Goal: Information Seeking & Learning: Learn about a topic

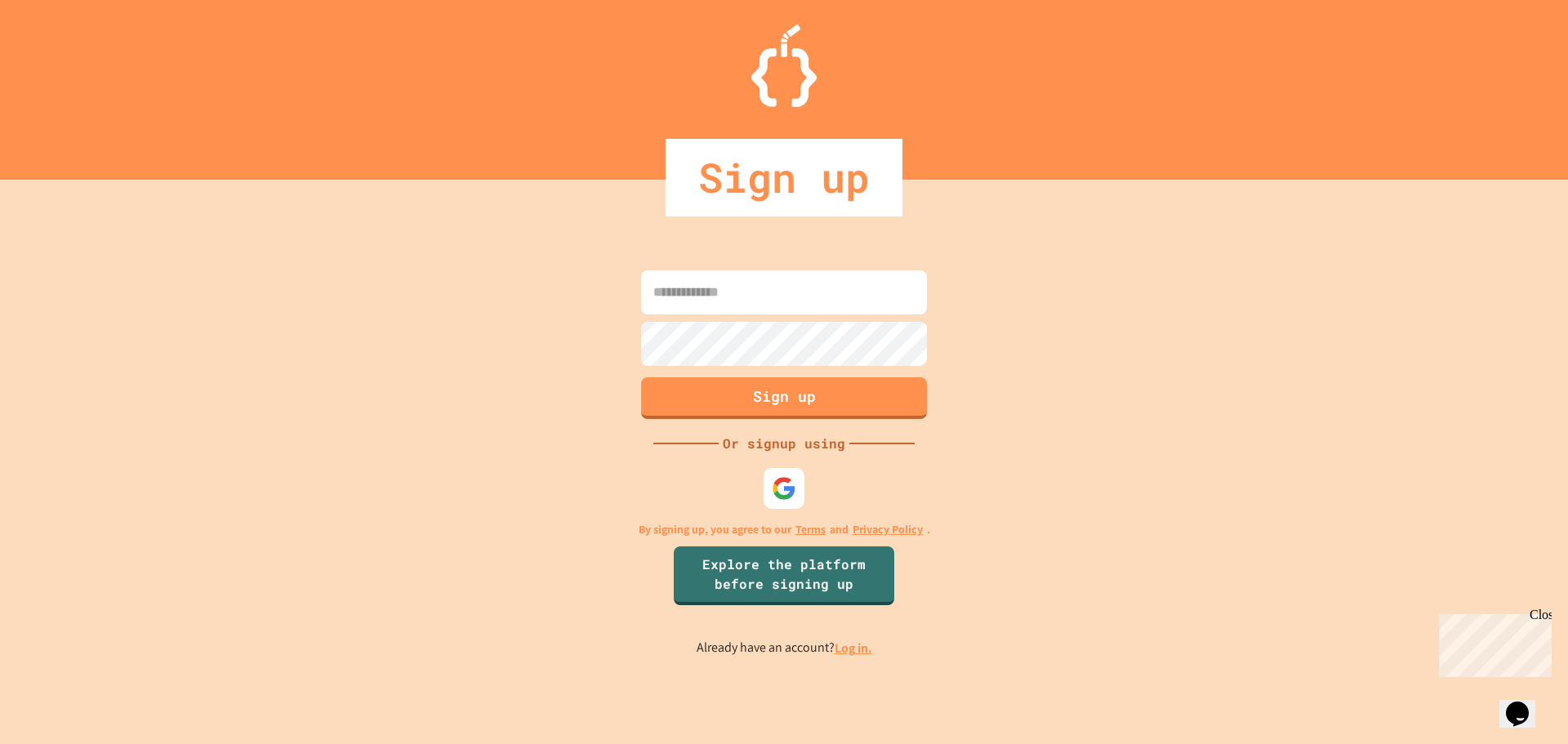
click at [847, 644] on link "Log in." at bounding box center [853, 648] width 37 height 17
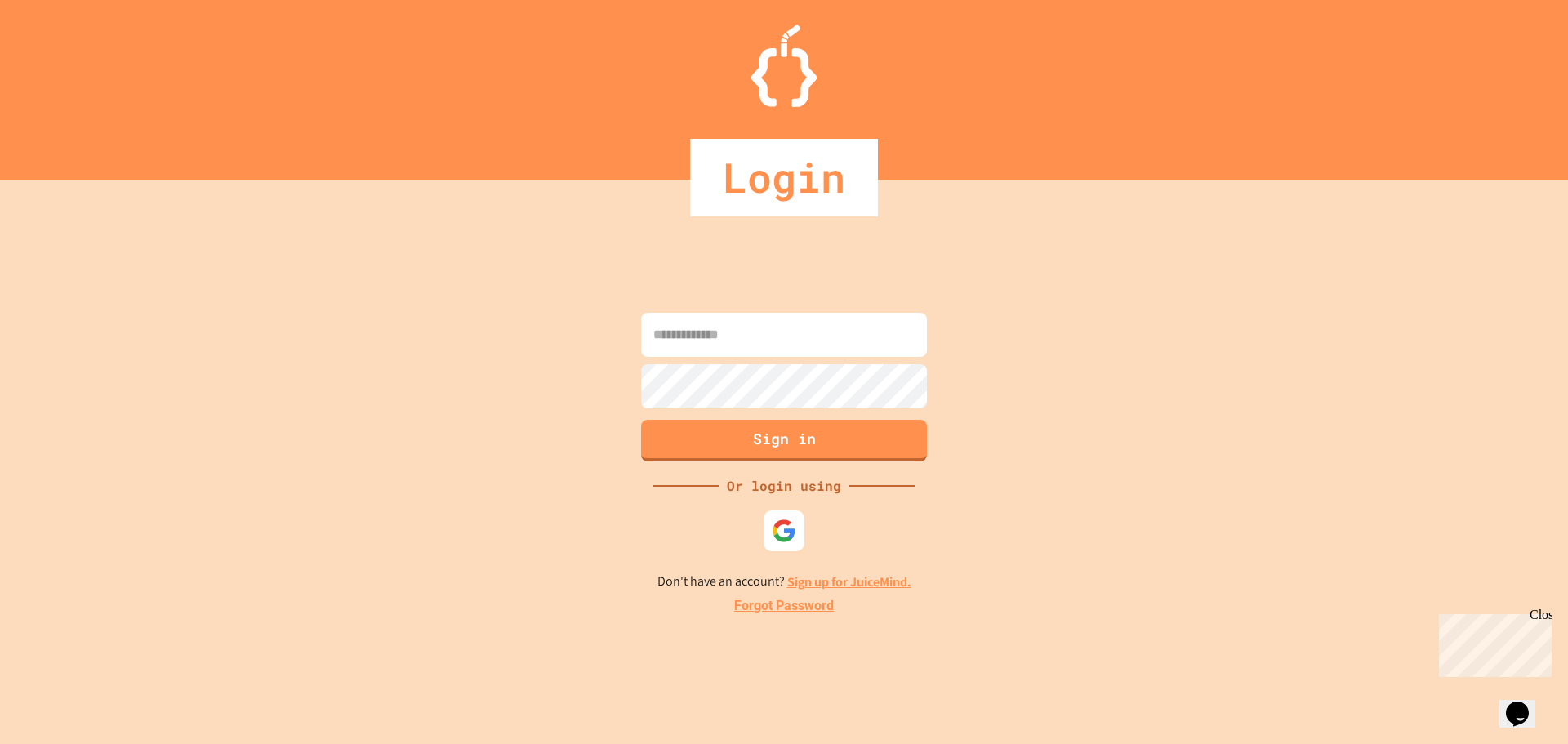
click at [751, 329] on input at bounding box center [784, 336] width 285 height 44
type input "**********"
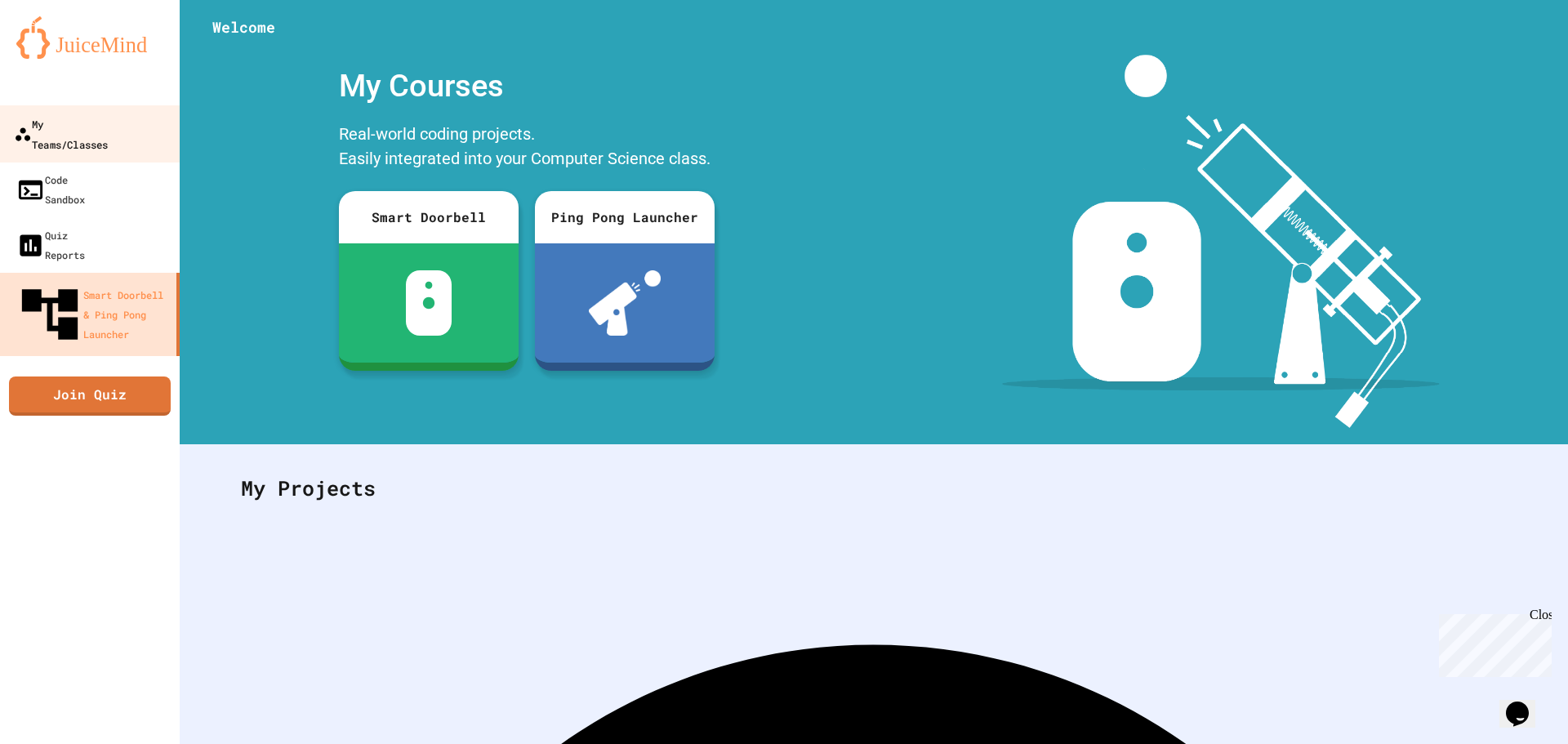
click at [51, 134] on link "My Teams/Classes" at bounding box center [90, 133] width 185 height 57
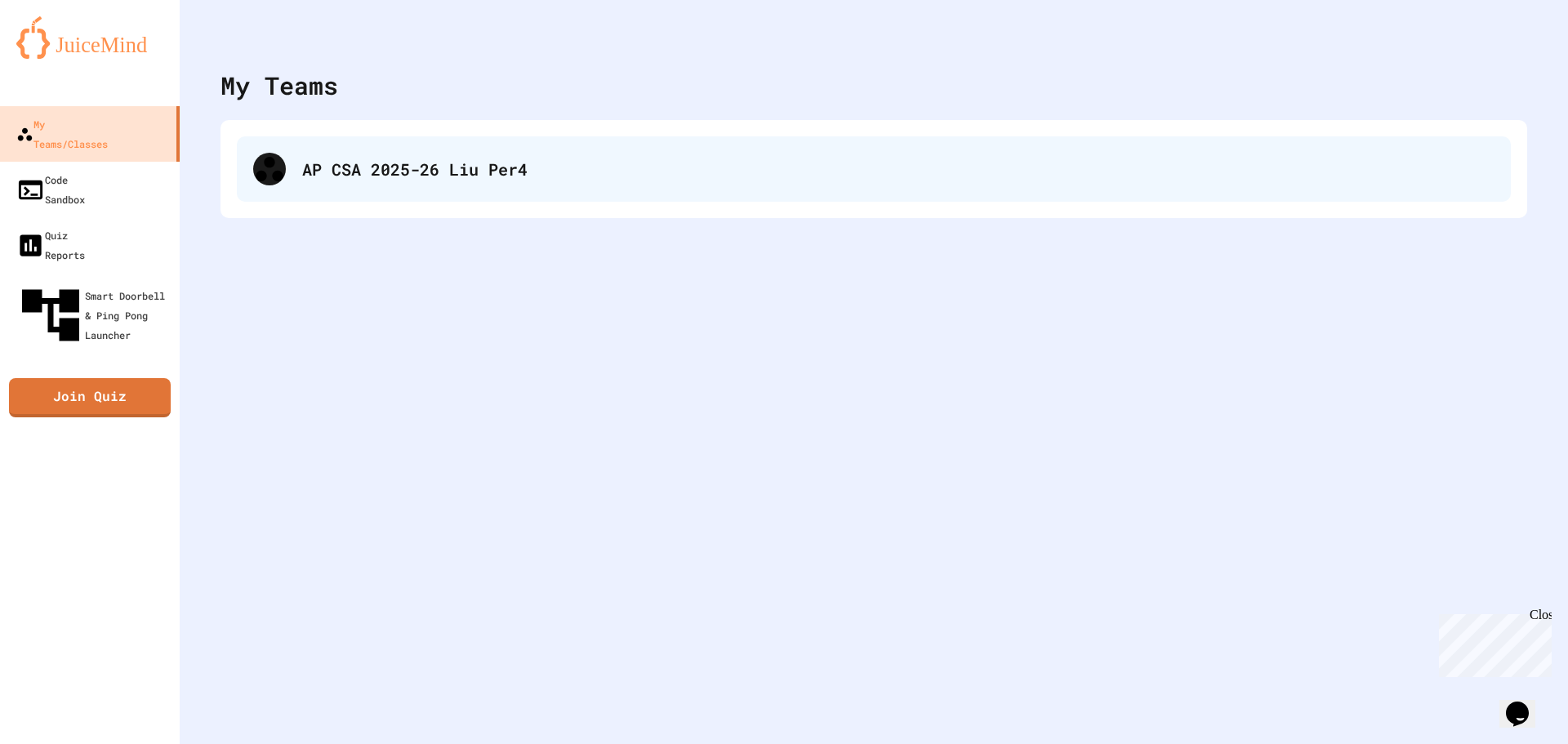
click at [260, 170] on icon at bounding box center [269, 169] width 33 height 33
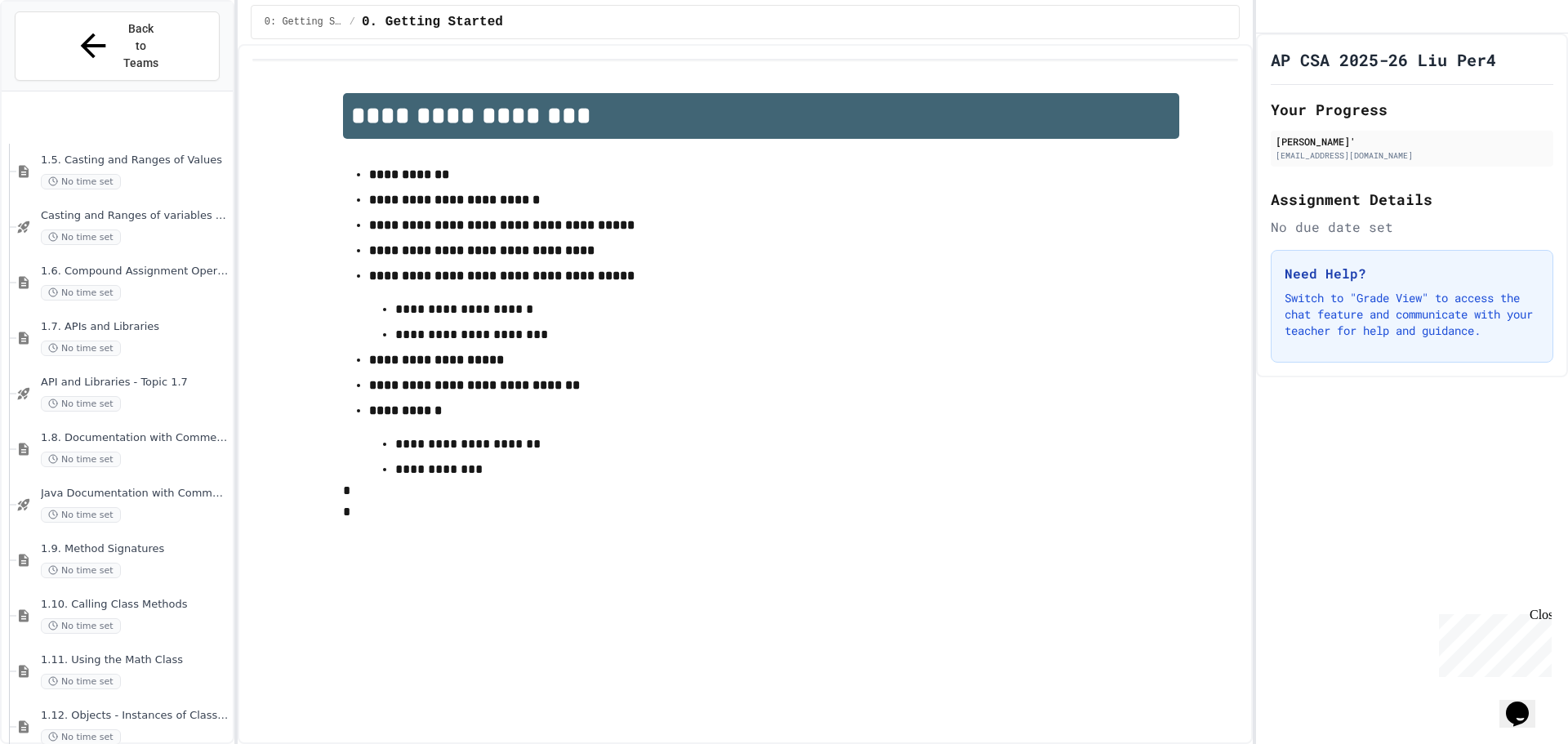
scroll to position [514, 0]
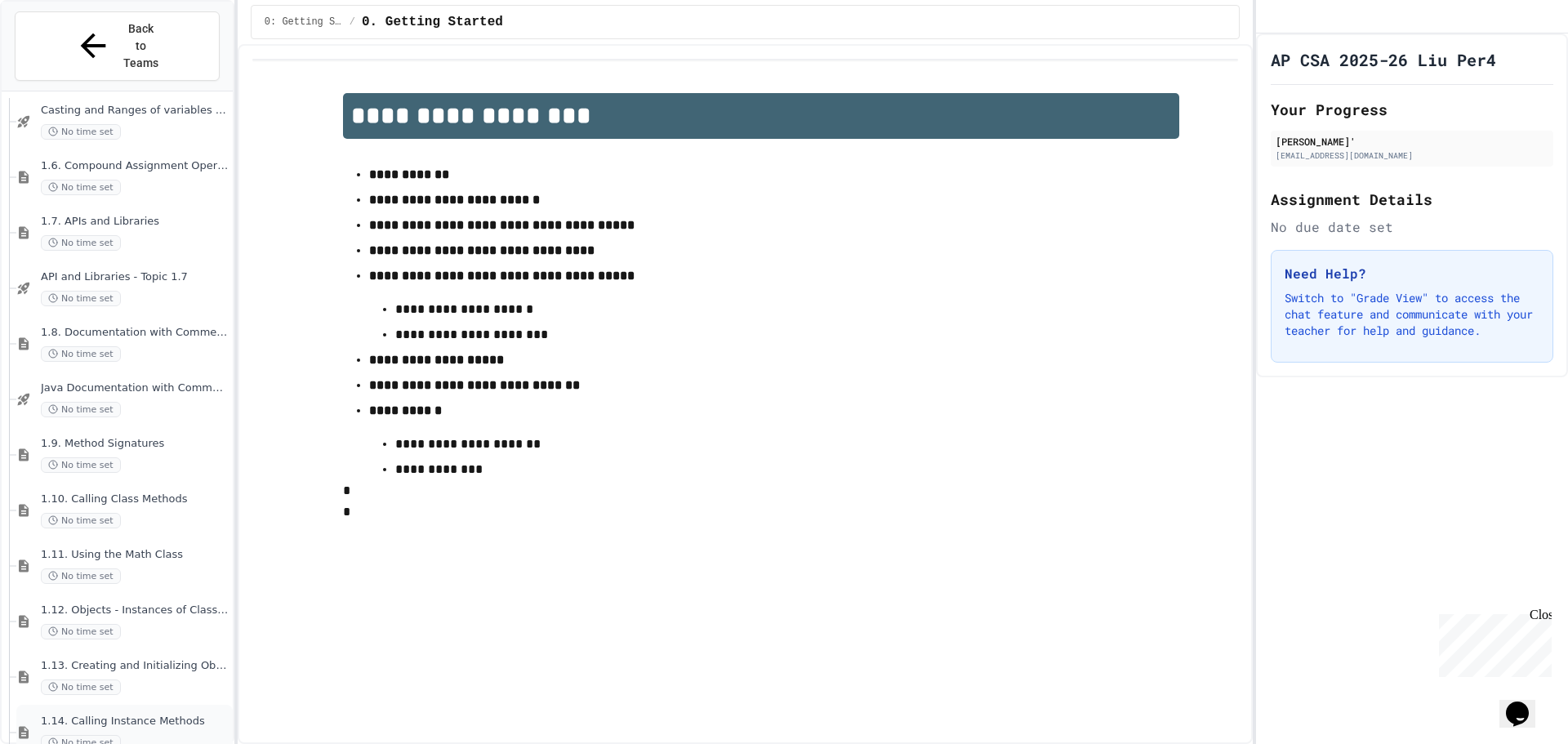
click at [149, 715] on span "1.14. Calling Instance Methods" at bounding box center [135, 722] width 189 height 14
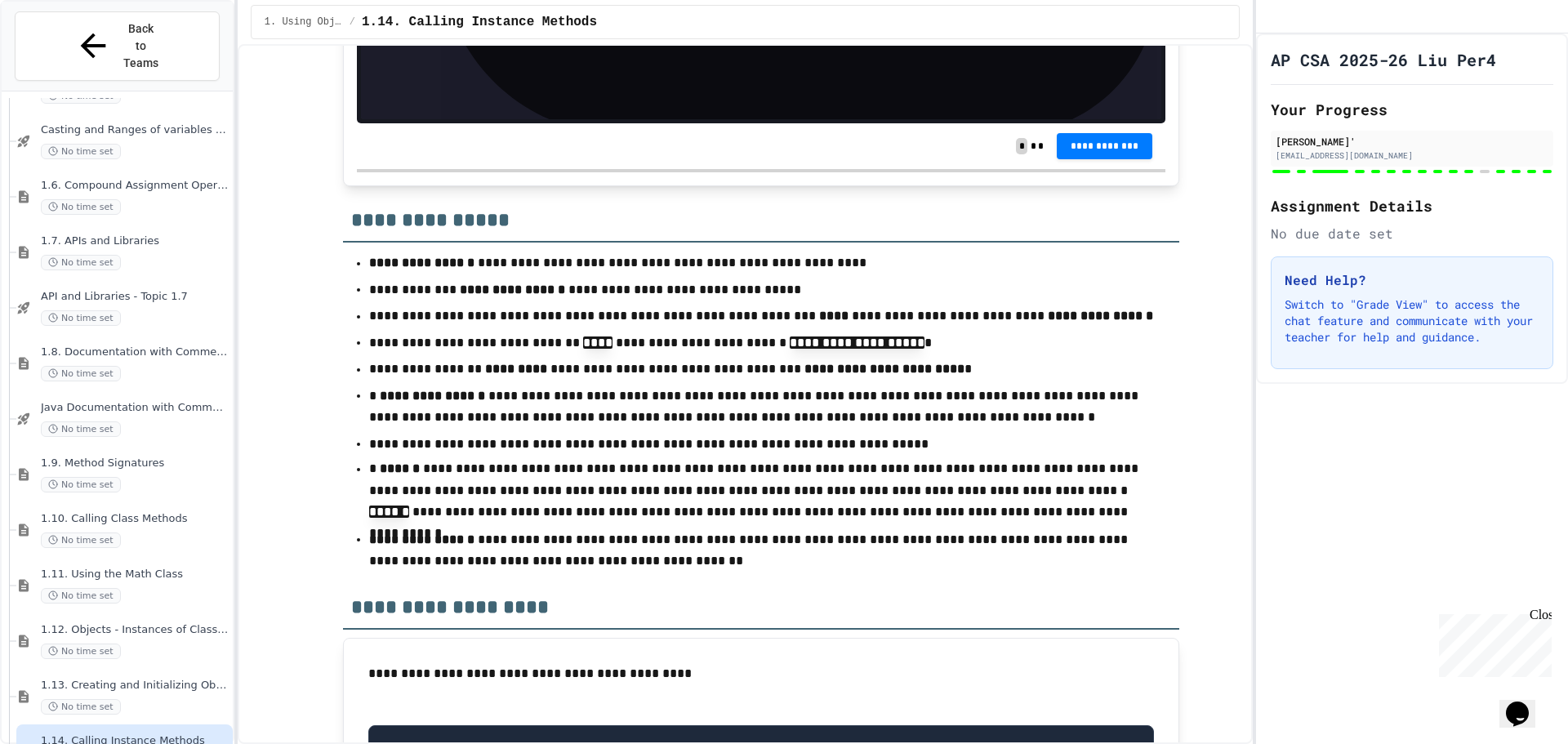
scroll to position [15280, 0]
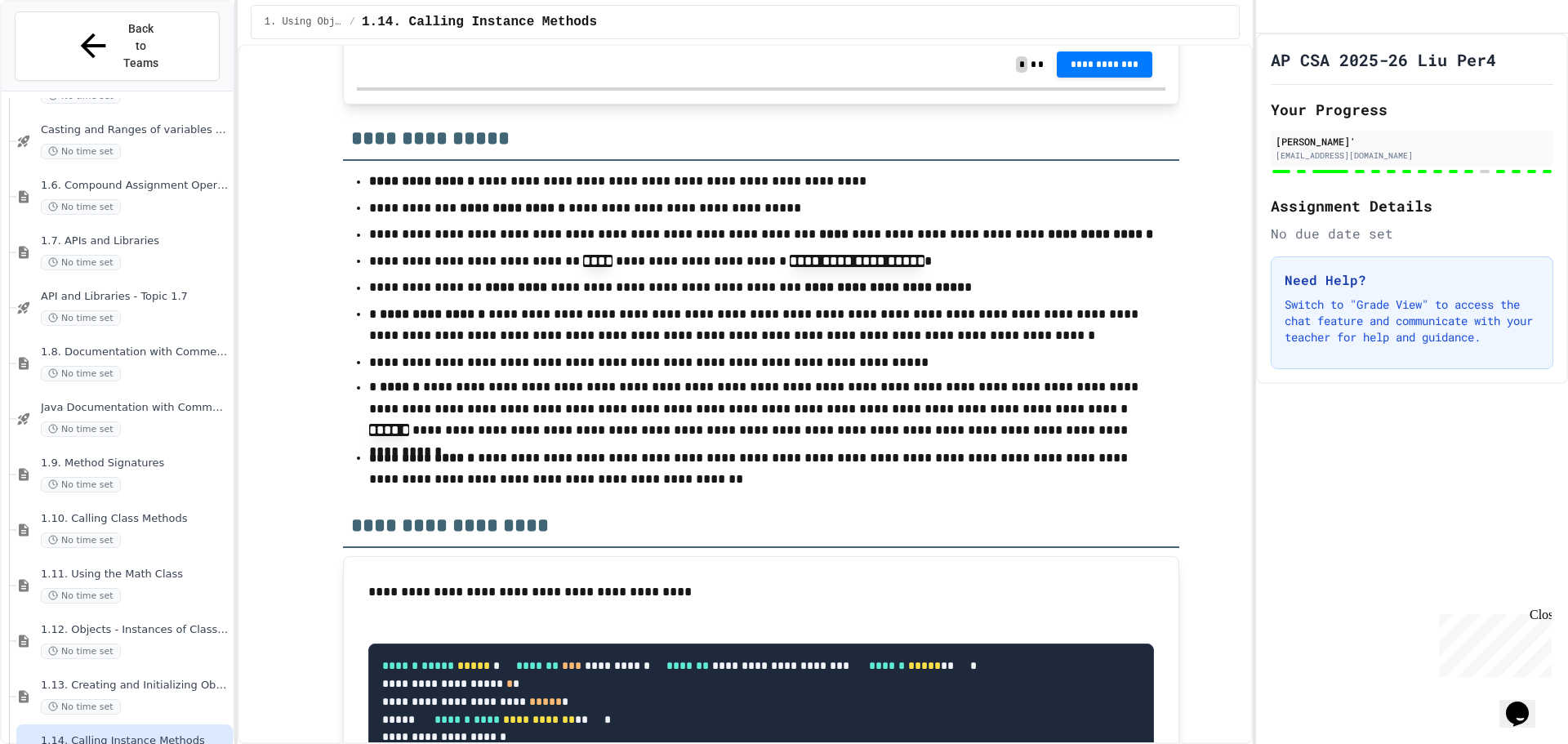
drag, startPoint x: 1220, startPoint y: 49, endPoint x: 1153, endPoint y: 1, distance: 82.4
drag, startPoint x: 1102, startPoint y: 2, endPoint x: 852, endPoint y: 80, distance: 261.9
click at [851, 743] on div at bounding box center [784, 746] width 1568 height 0
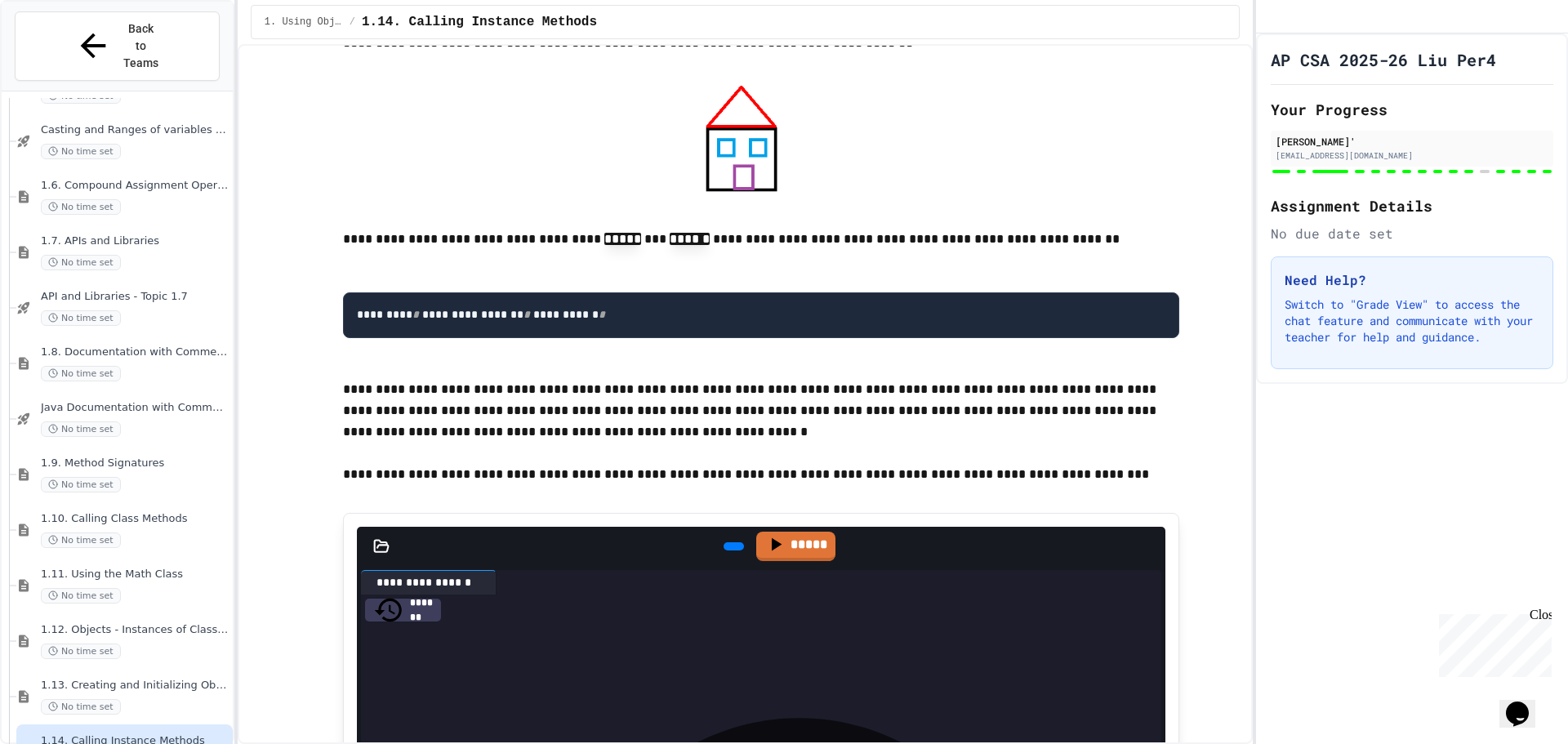
scroll to position [13808, 0]
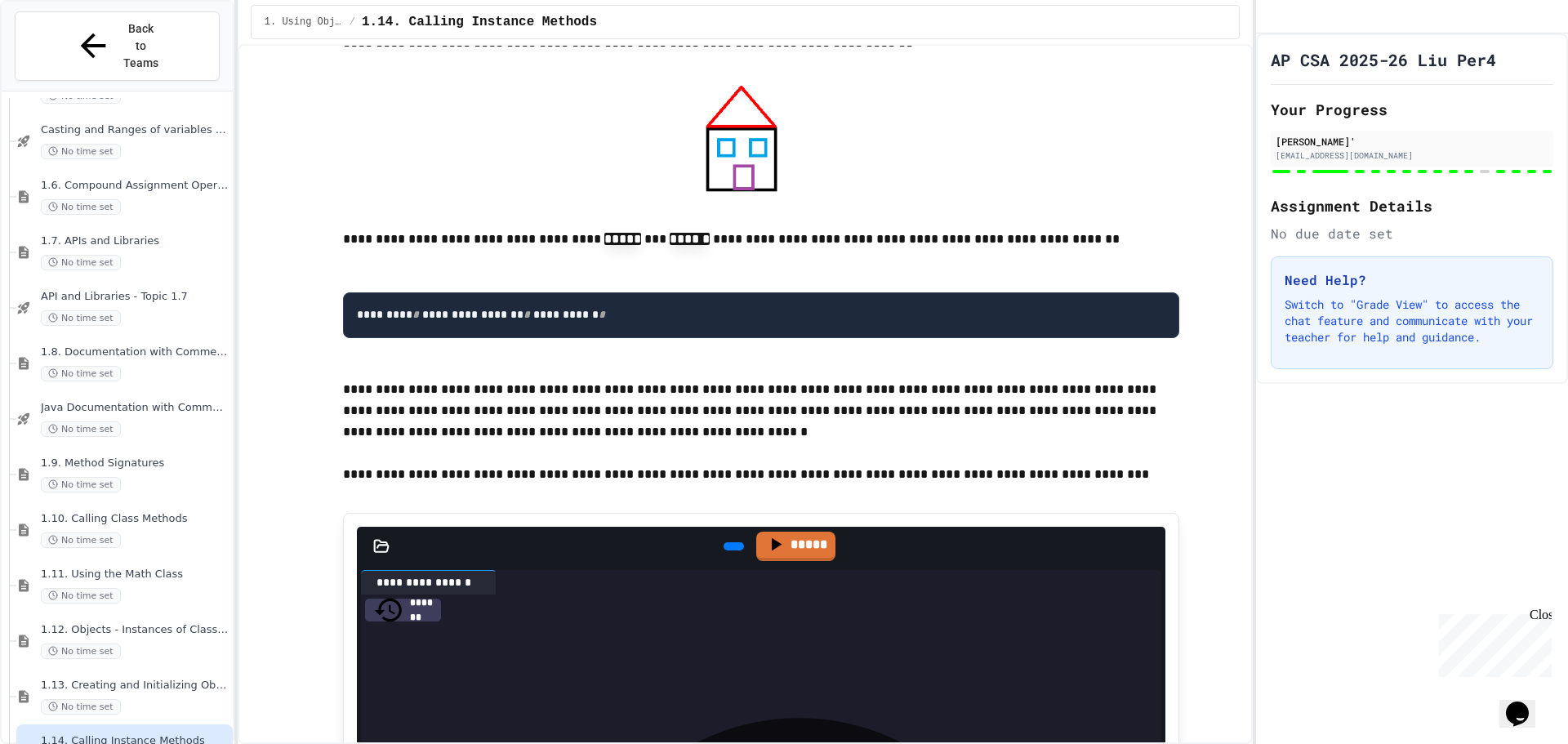
scroll to position [13890, 0]
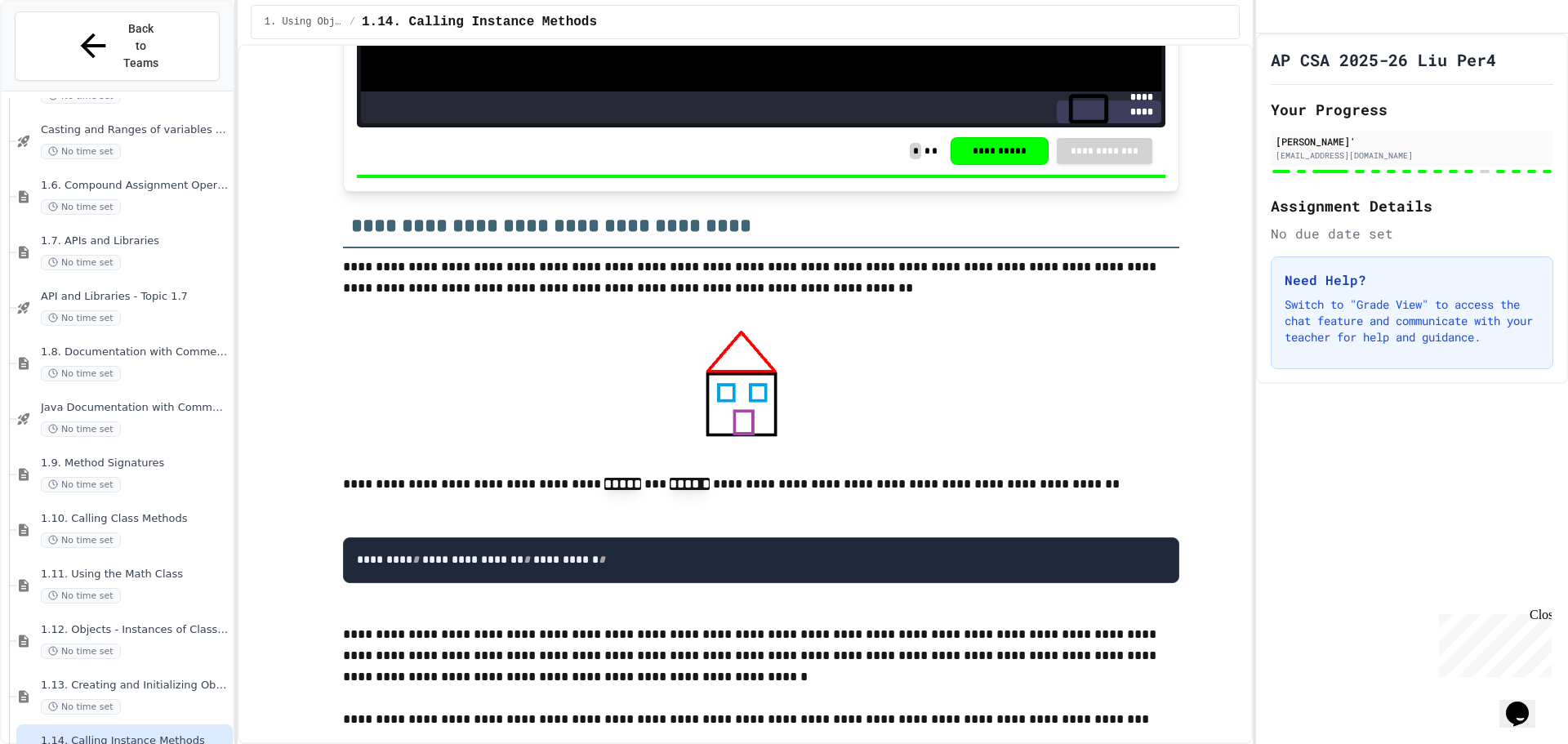
scroll to position [13972, 0]
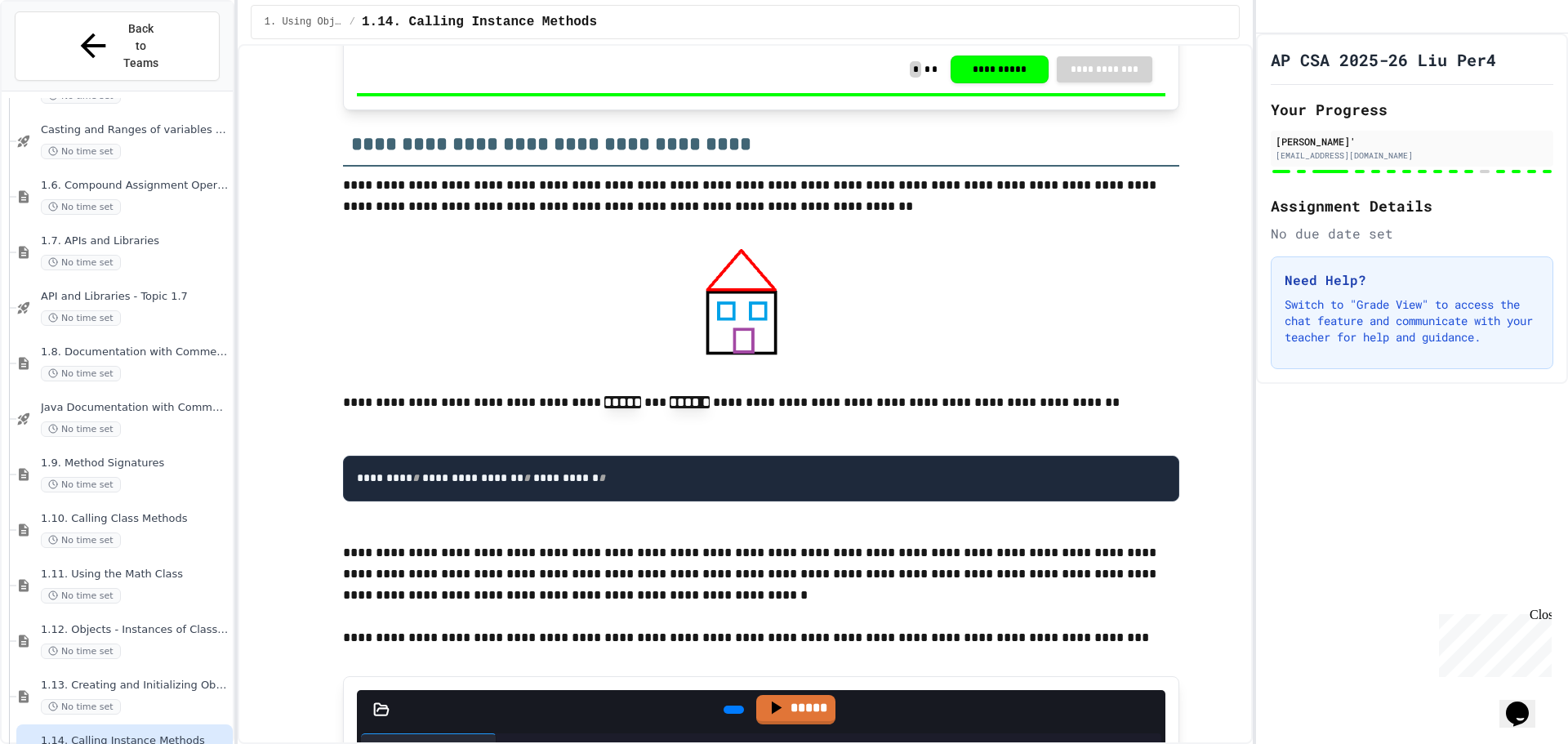
click at [1075, 42] on div "**********" at bounding box center [1111, 30] width 99 height 23
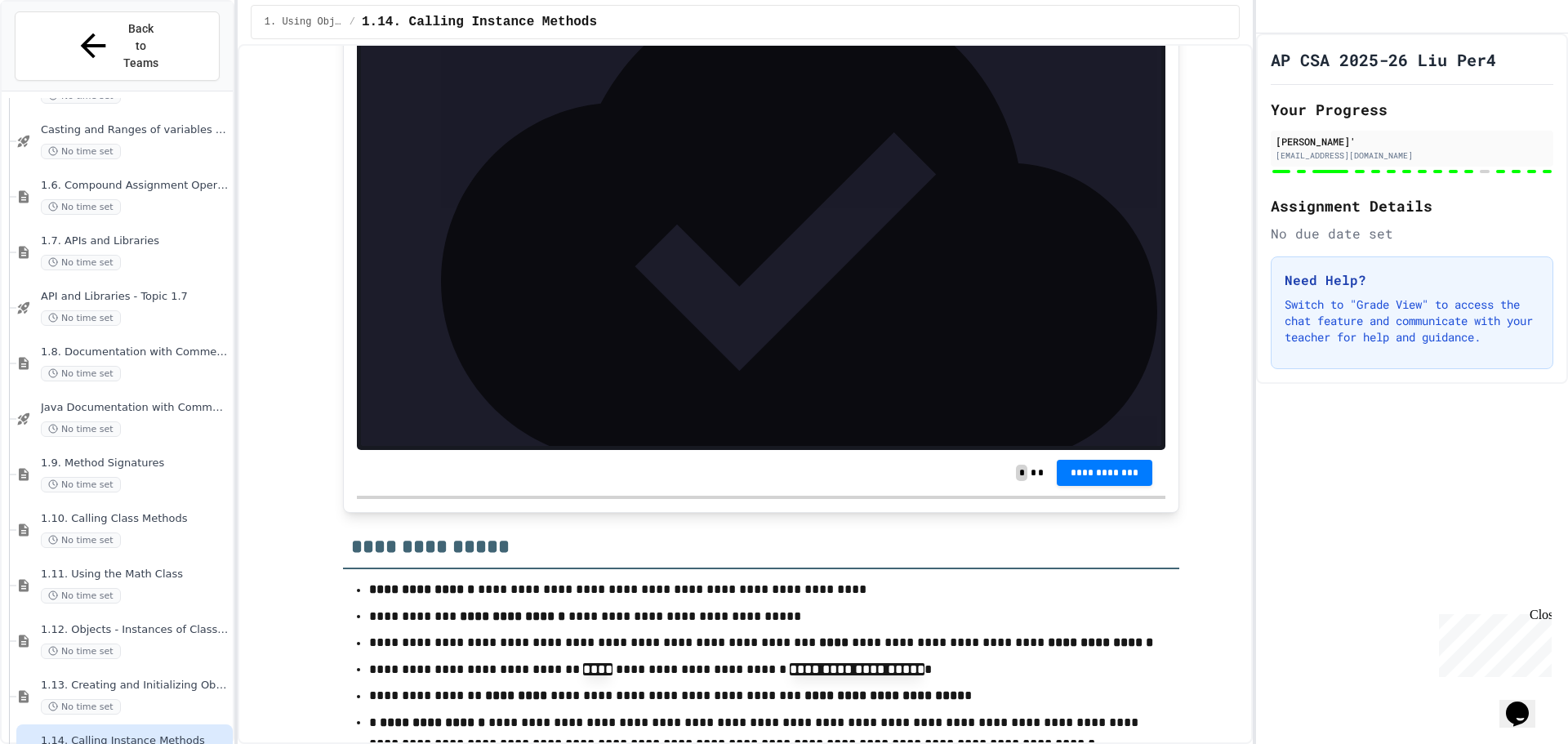
scroll to position [15198, 0]
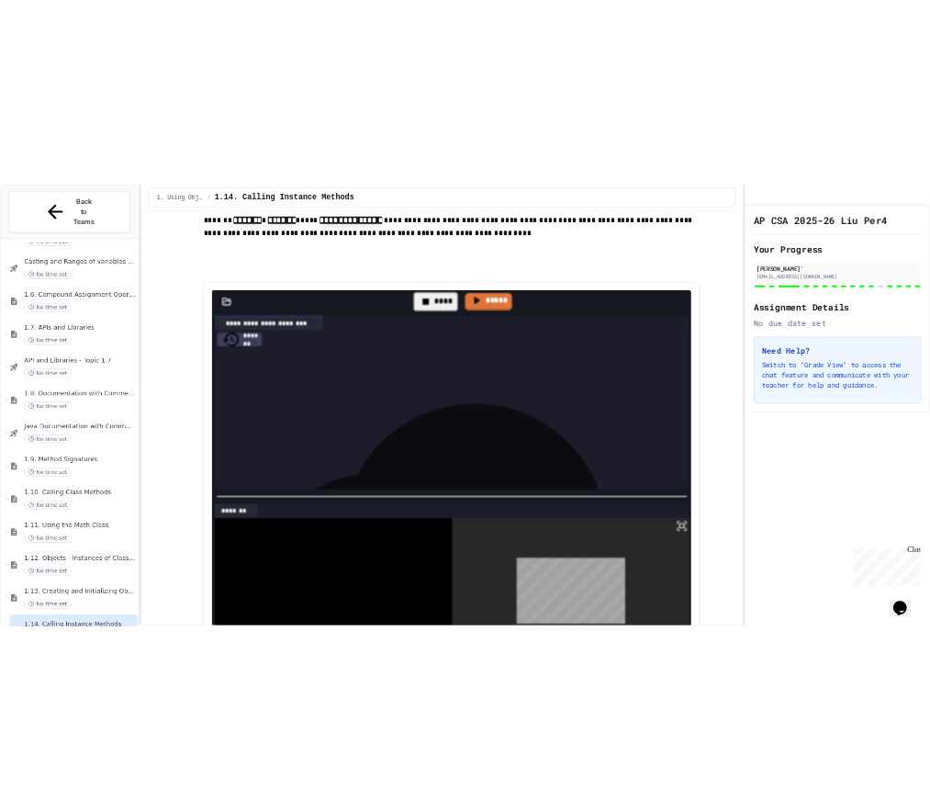
scroll to position [19004, 0]
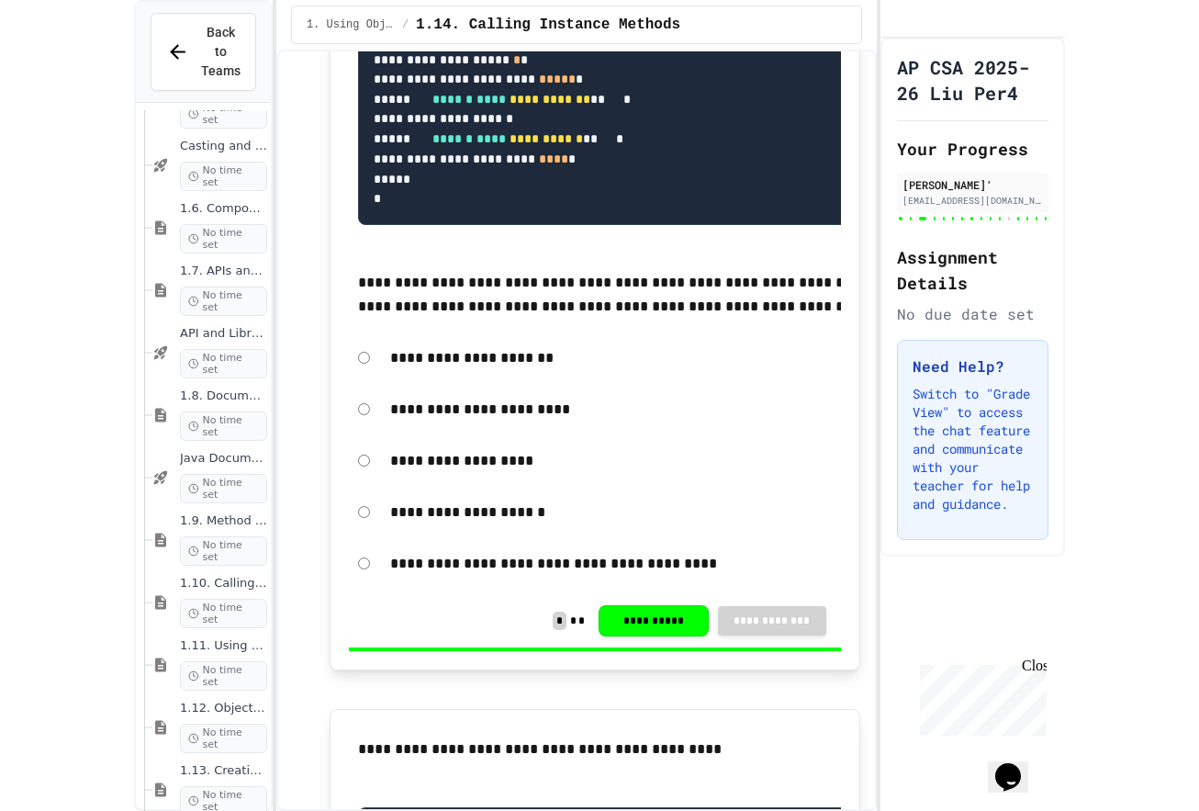
scroll to position [17622, 0]
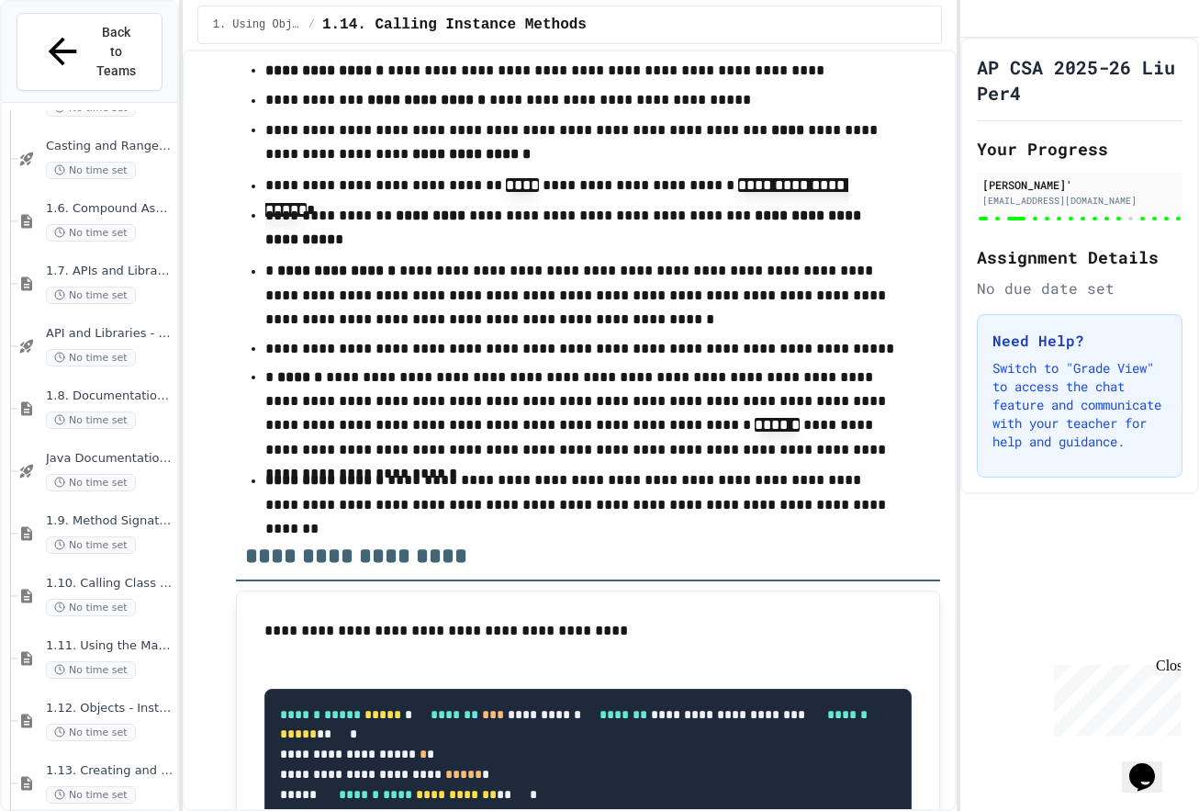
scroll to position [640, 0]
drag, startPoint x: 256, startPoint y: 385, endPoint x: 367, endPoint y: 661, distance: 297.8
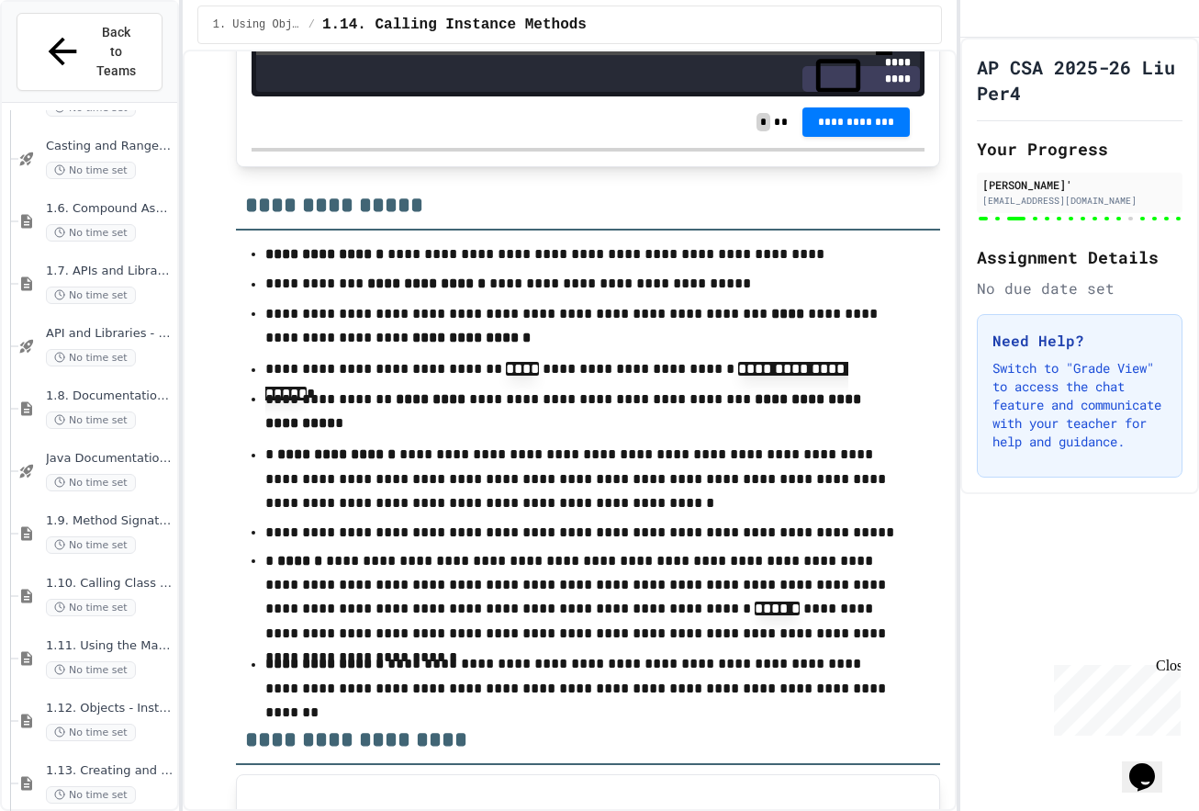
drag, startPoint x: 257, startPoint y: 571, endPoint x: 387, endPoint y: 880, distance: 334.9
drag, startPoint x: 375, startPoint y: 230, endPoint x: 463, endPoint y: 353, distance: 152.1
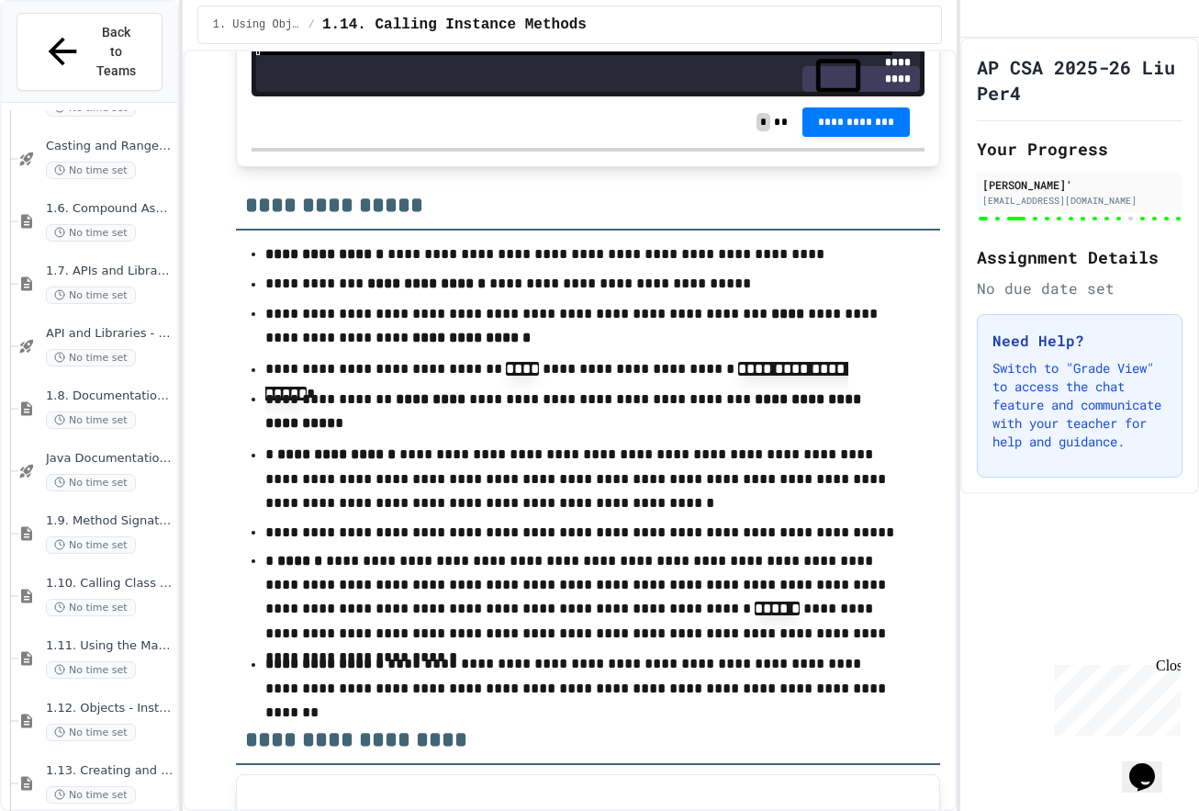
scroll to position [640, 0]
